Goal: Information Seeking & Learning: Learn about a topic

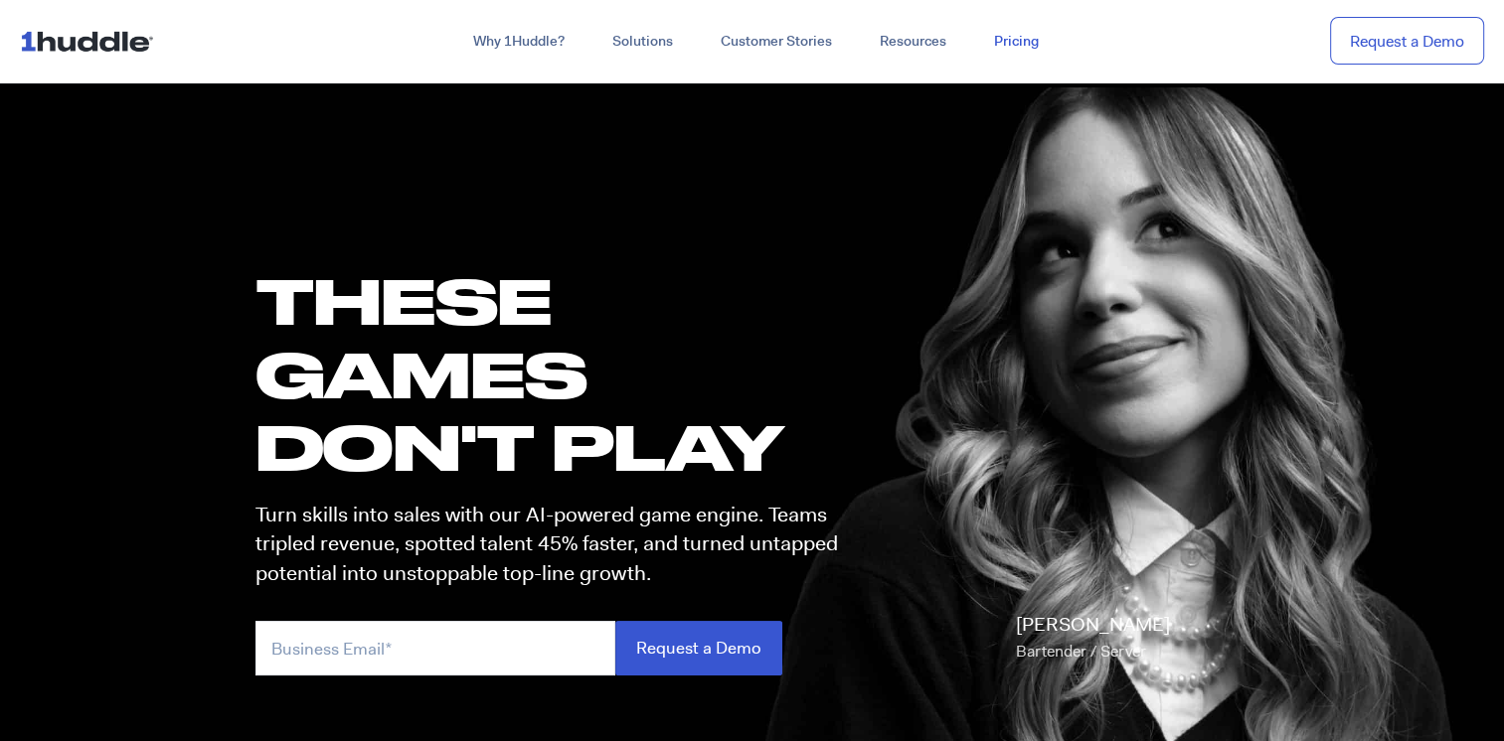
click at [1006, 34] on link "Pricing" at bounding box center [1016, 42] width 92 height 36
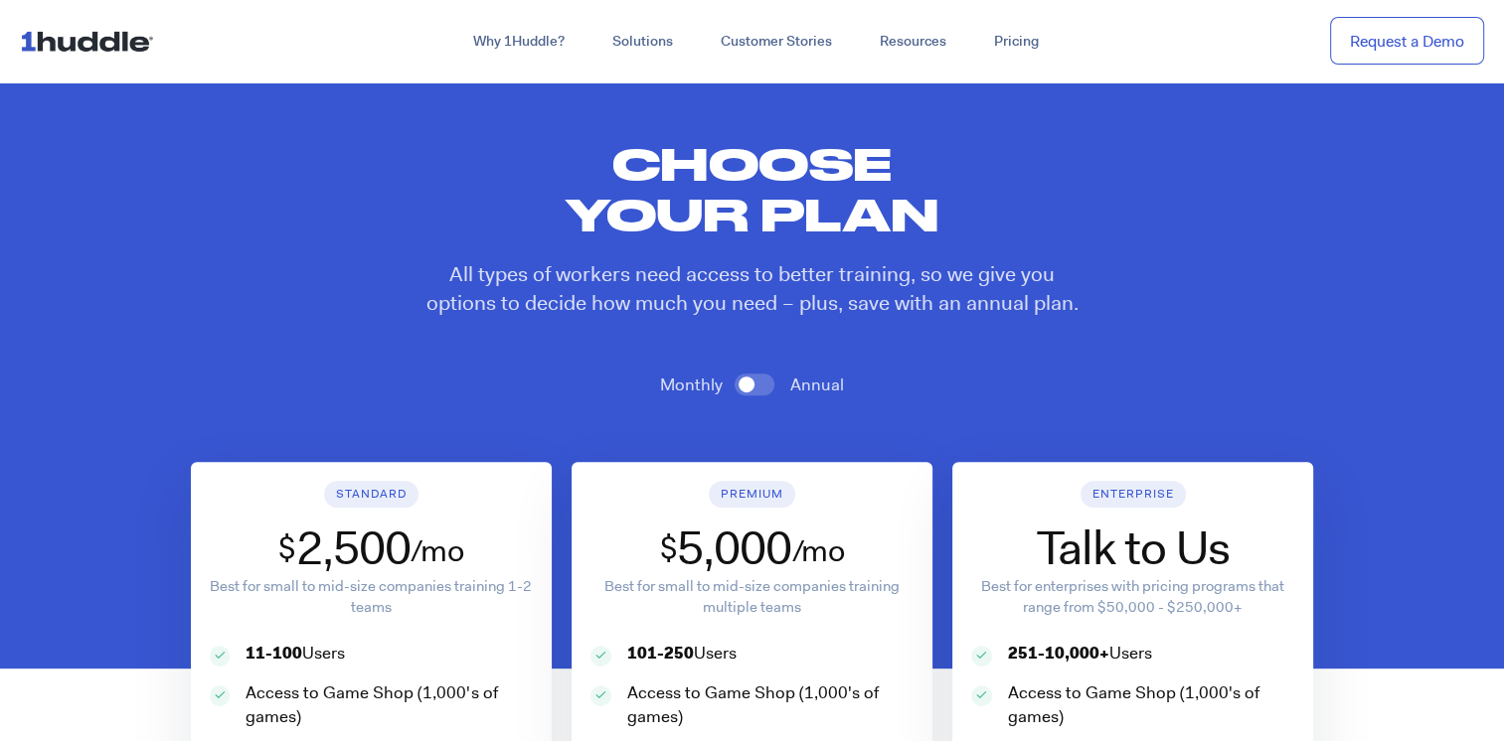
scroll to position [596, 0]
